Goal: Transaction & Acquisition: Book appointment/travel/reservation

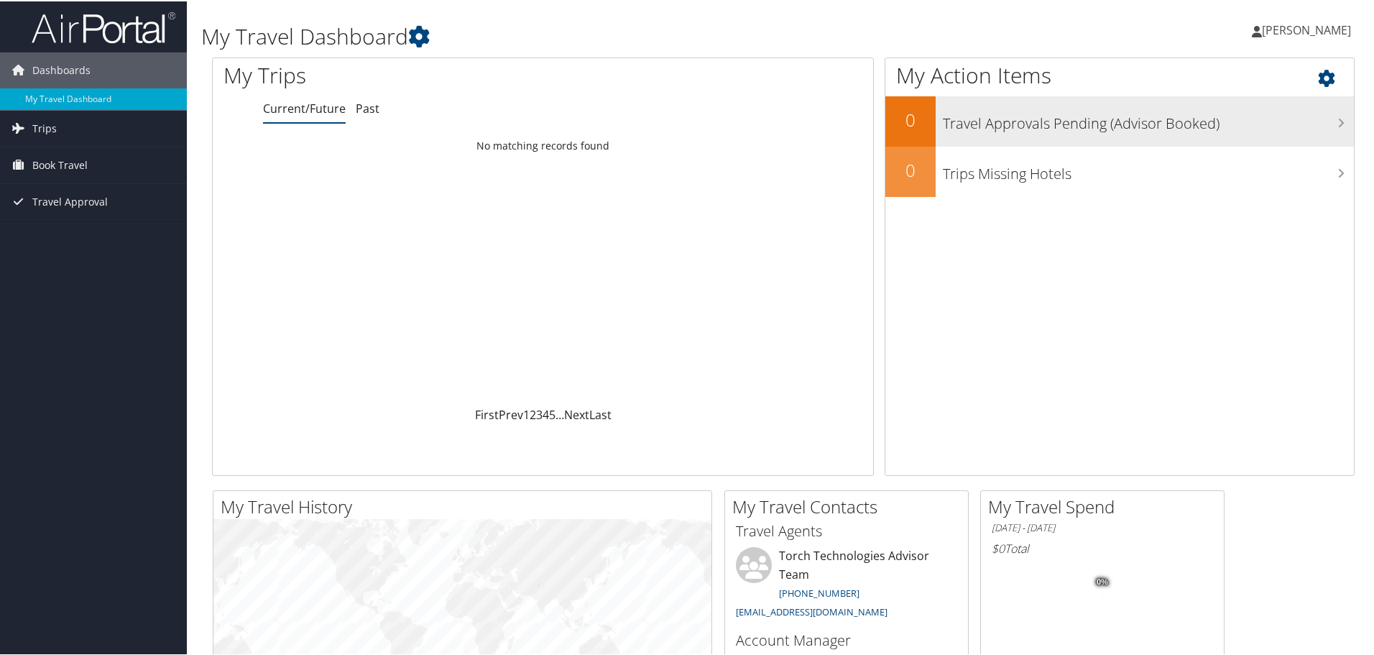
click at [1219, 120] on h3 "Travel Approvals Pending (Advisor Booked)" at bounding box center [1148, 118] width 411 height 27
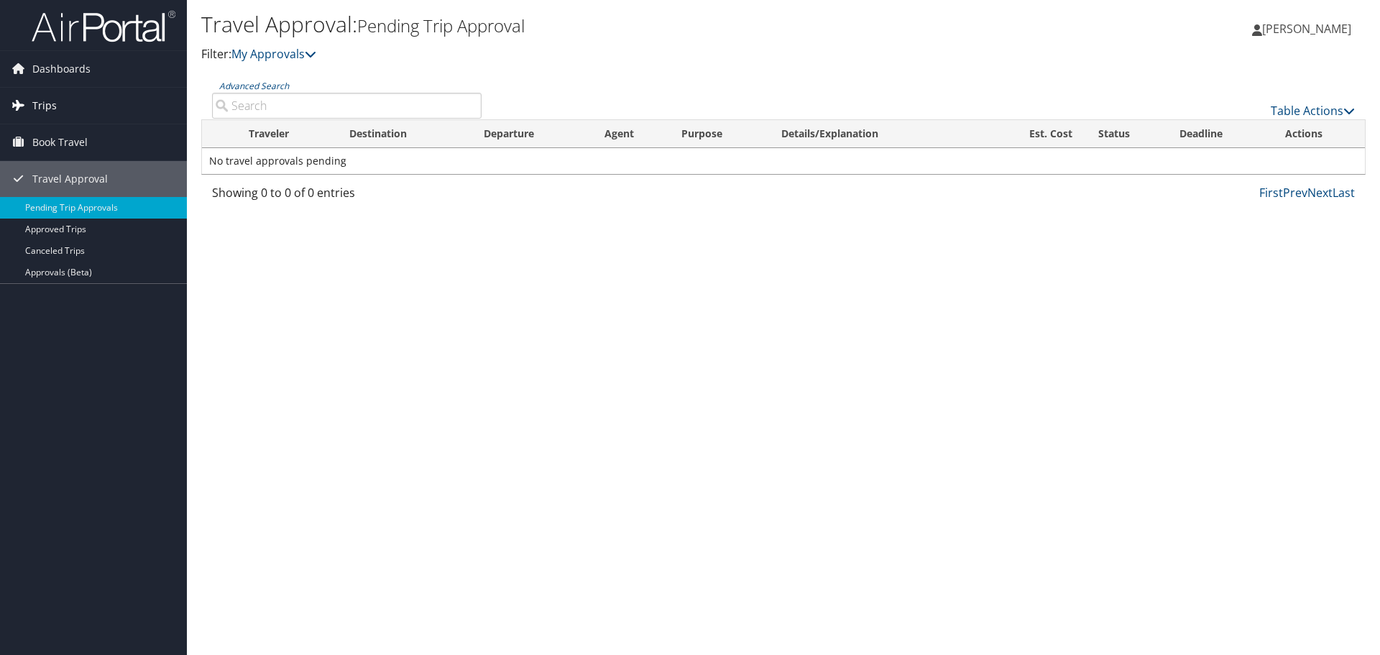
click at [89, 103] on link "Trips" at bounding box center [93, 106] width 187 height 36
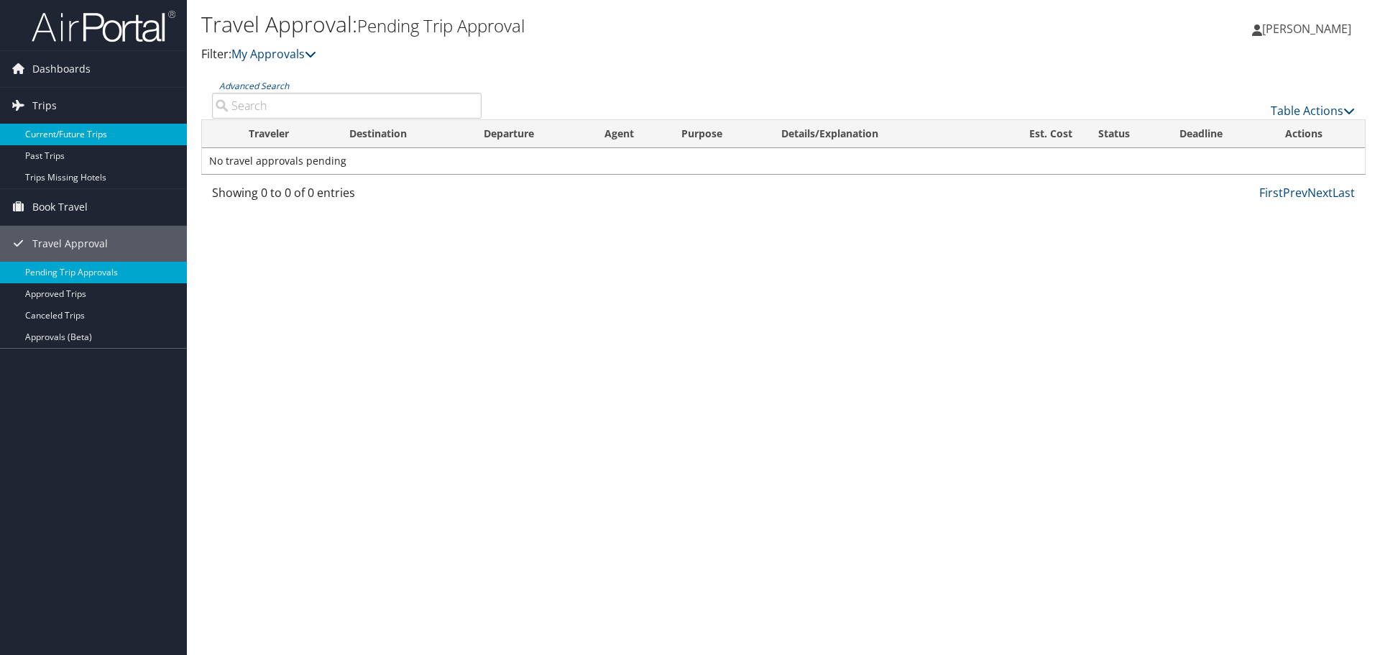
click at [86, 132] on link "Current/Future Trips" at bounding box center [93, 135] width 187 height 22
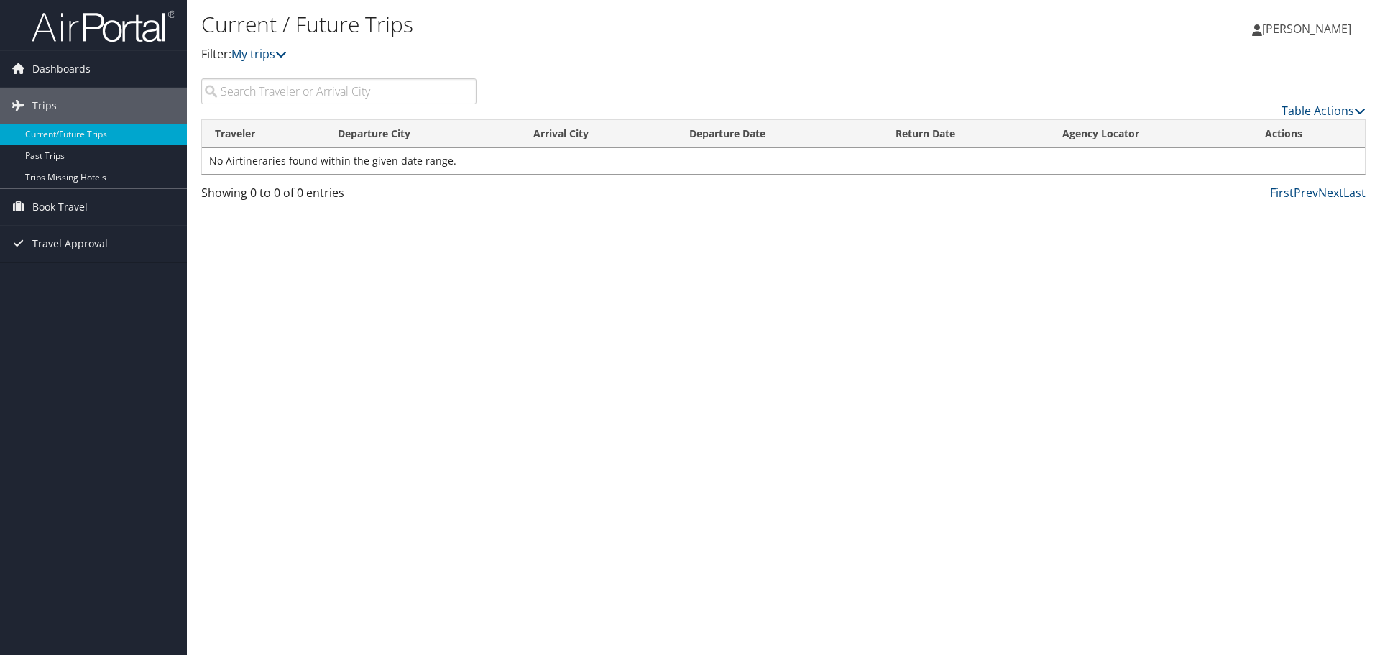
click at [456, 168] on td "No Airtineraries found within the given date range." at bounding box center [783, 161] width 1163 height 26
click at [110, 203] on link "Book Travel" at bounding box center [93, 207] width 187 height 36
click at [78, 320] on span "Travel Approval" at bounding box center [69, 308] width 75 height 36
click at [141, 198] on link "Book Travel" at bounding box center [93, 207] width 187 height 36
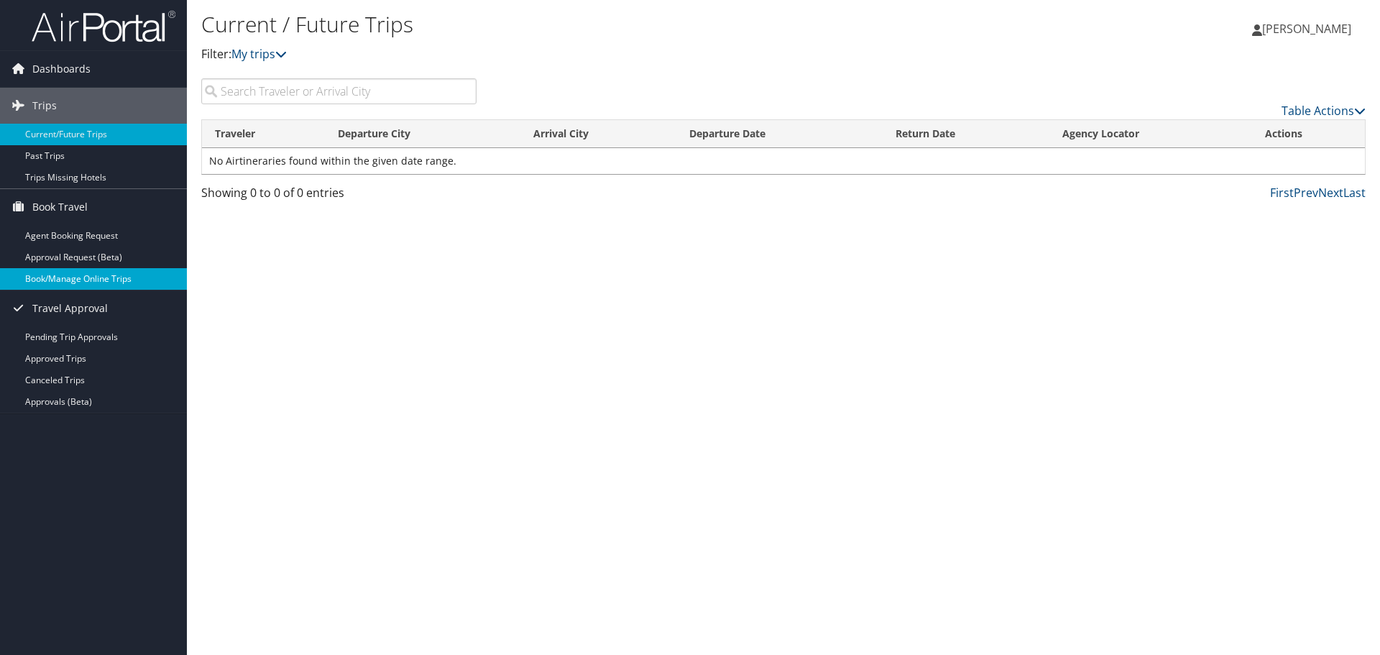
click at [147, 277] on link "Book/Manage Online Trips" at bounding box center [93, 279] width 187 height 22
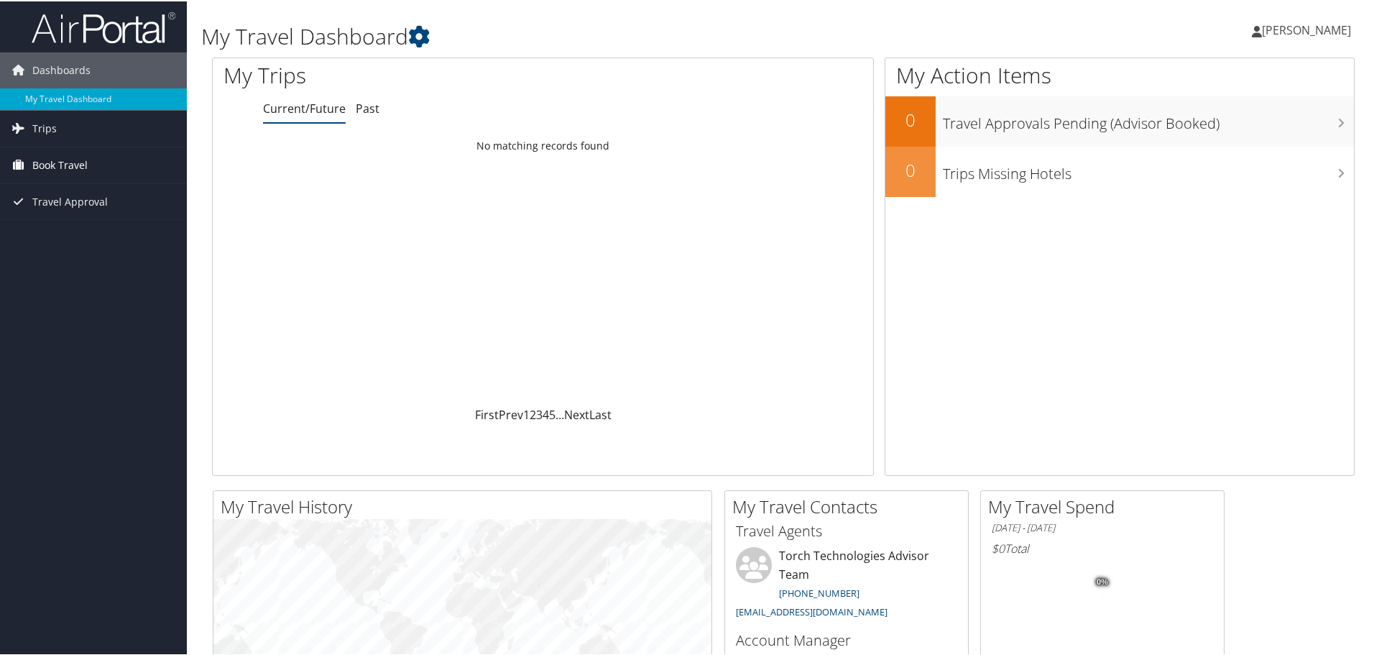
click at [86, 165] on span "Book Travel" at bounding box center [59, 164] width 55 height 36
click at [121, 232] on link "Book/Manage Online Trips" at bounding box center [93, 236] width 187 height 22
